Goal: Information Seeking & Learning: Learn about a topic

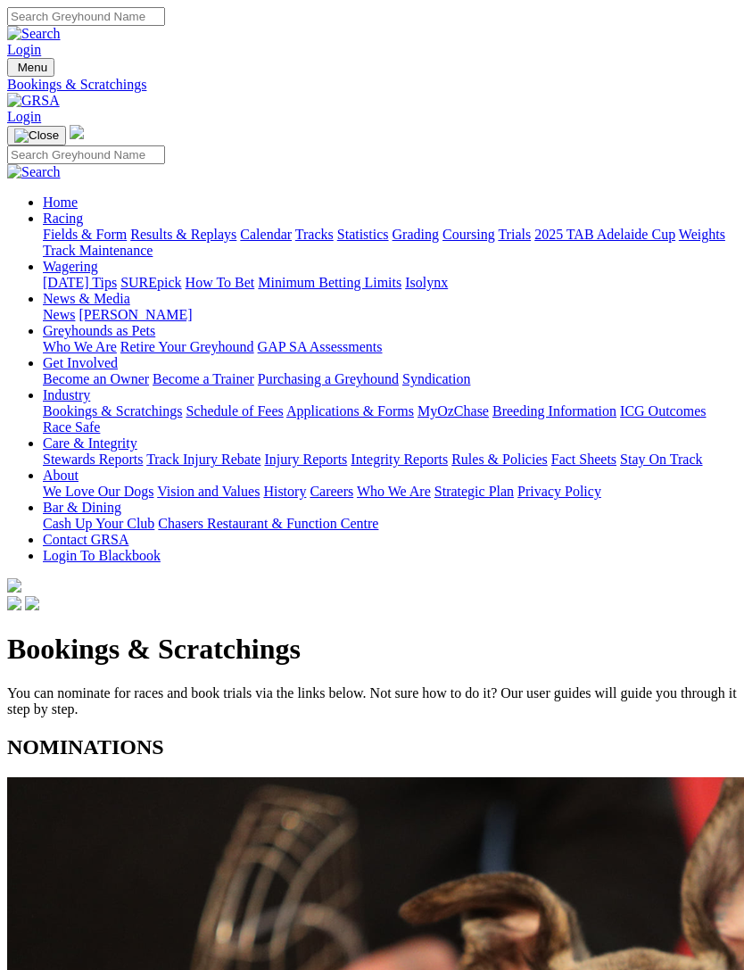
click at [14, 71] on img "Toggle navigation" at bounding box center [14, 71] width 0 height 0
click at [83, 211] on link "Racing" at bounding box center [63, 218] width 40 height 15
click at [240, 242] on link "Calendar" at bounding box center [266, 234] width 52 height 15
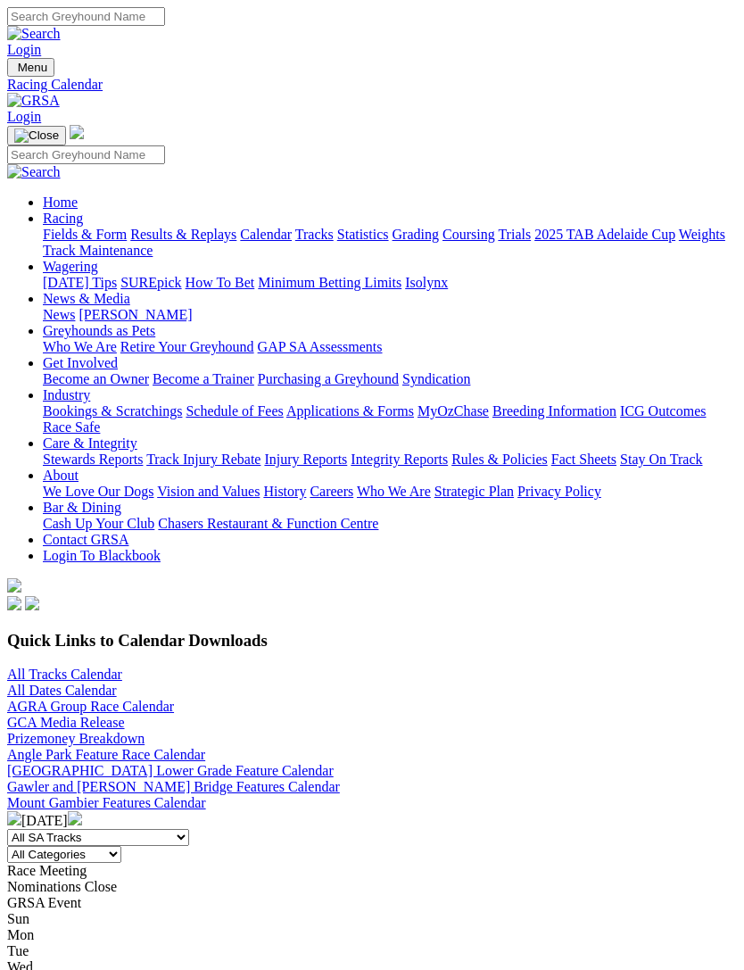
scroll to position [70, 0]
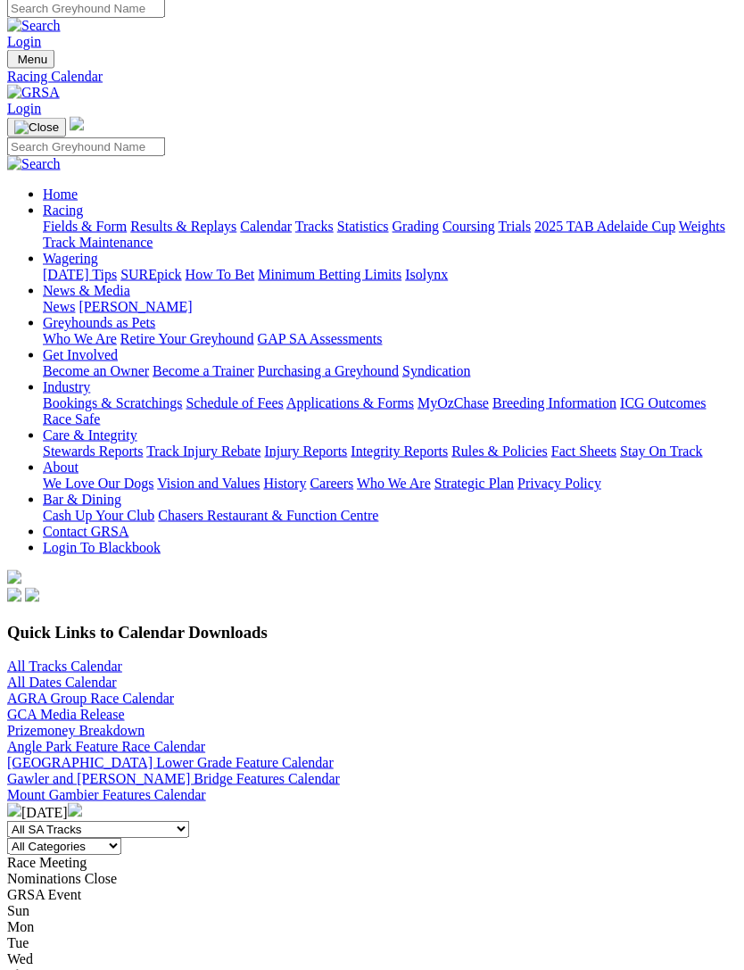
scroll to position [97, 0]
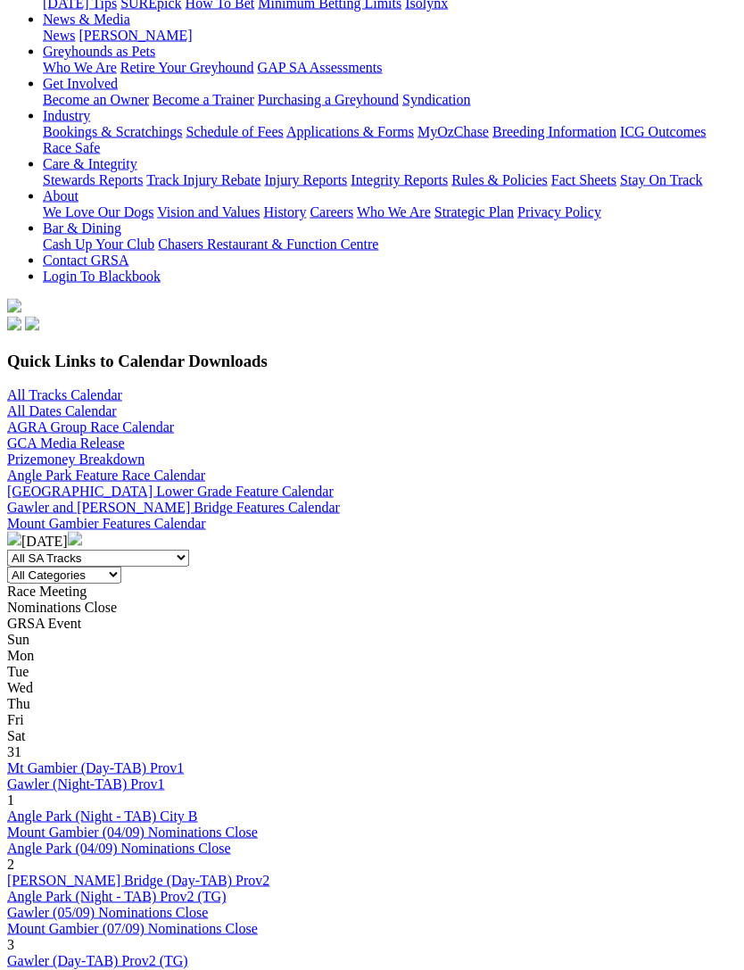
scroll to position [281, 0]
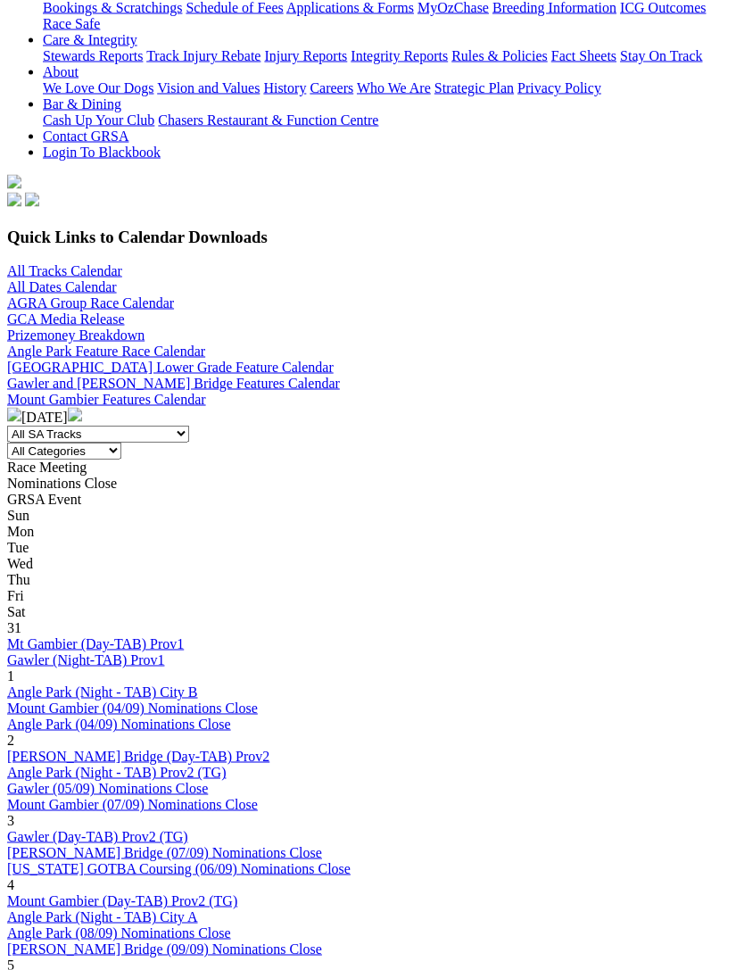
scroll to position [404, 0]
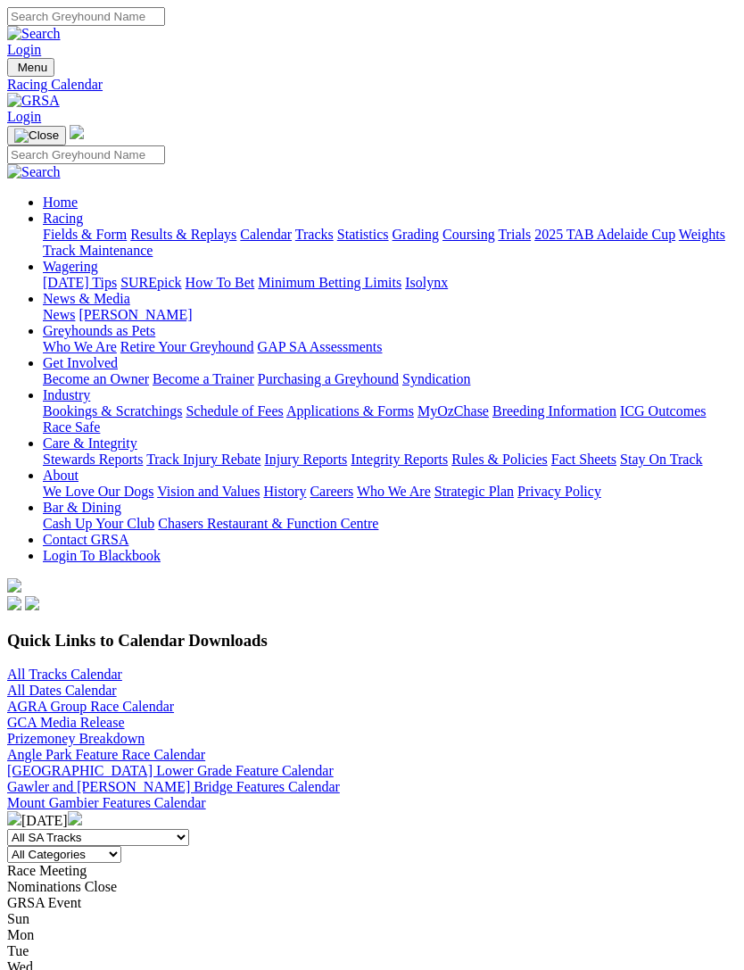
scroll to position [461, 0]
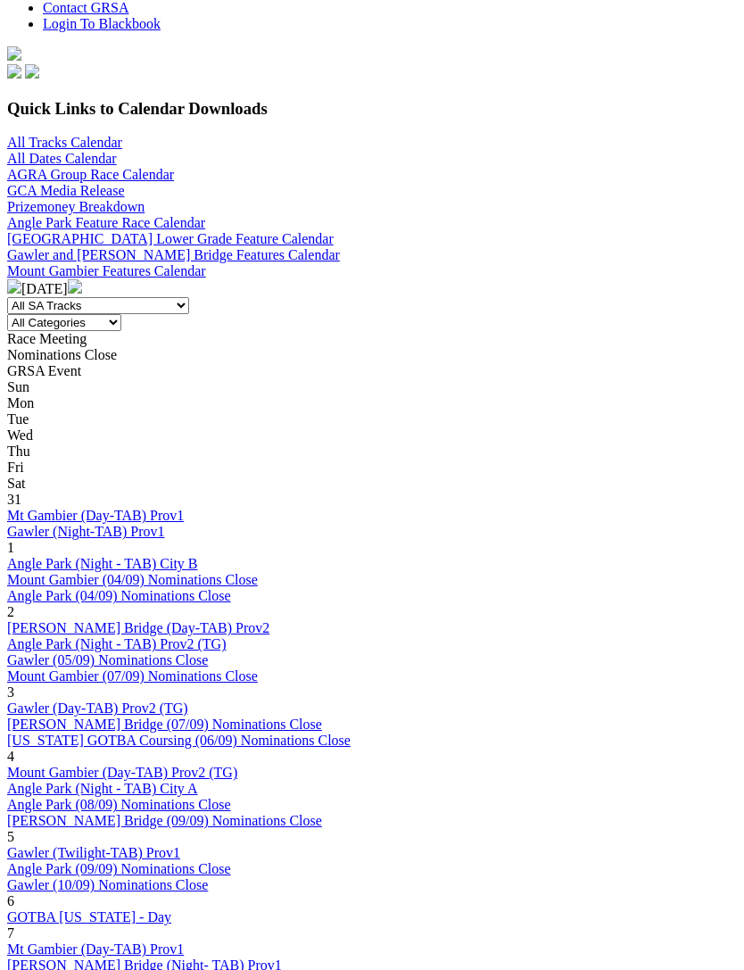
scroll to position [540, 0]
